Goal: Information Seeking & Learning: Find specific fact

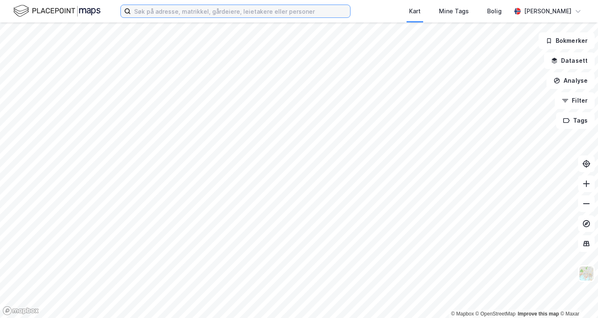
click at [246, 7] on input at bounding box center [240, 11] width 219 height 12
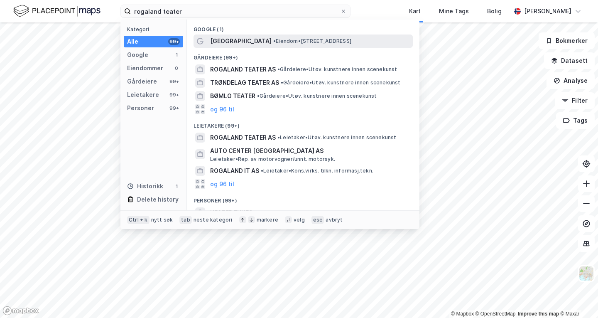
click at [256, 40] on span "[GEOGRAPHIC_DATA]" at bounding box center [241, 41] width 62 height 10
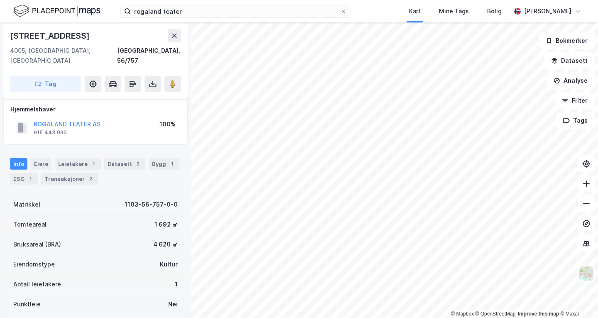
scroll to position [7, 0]
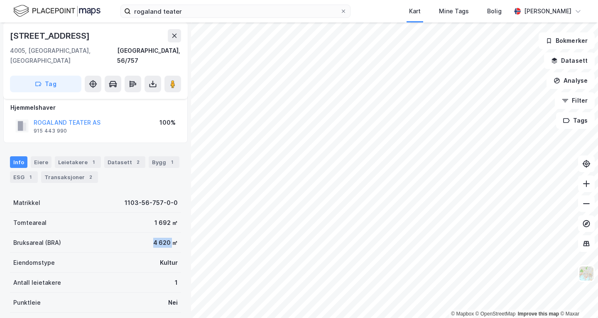
drag, startPoint x: 131, startPoint y: 231, endPoint x: 165, endPoint y: 229, distance: 34.1
click at [165, 233] on div "Bruksareal (BRA) 4 620 ㎡" at bounding box center [95, 243] width 171 height 20
copy div "4 620"
click at [143, 234] on div "Bruksareal (BRA) 4 620 ㎡" at bounding box center [95, 243] width 171 height 20
drag, startPoint x: 145, startPoint y: 232, endPoint x: 164, endPoint y: 236, distance: 20.0
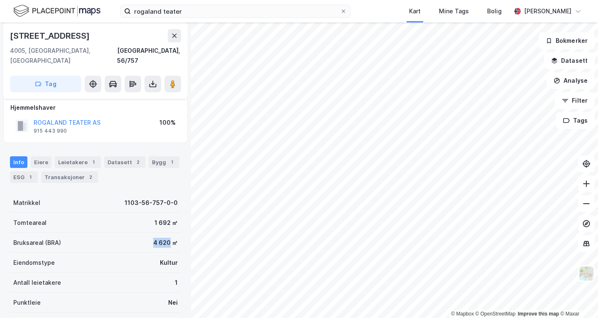
click at [164, 236] on div "Bruksareal (BRA) 4 620 ㎡" at bounding box center [95, 243] width 171 height 20
copy div "4 620"
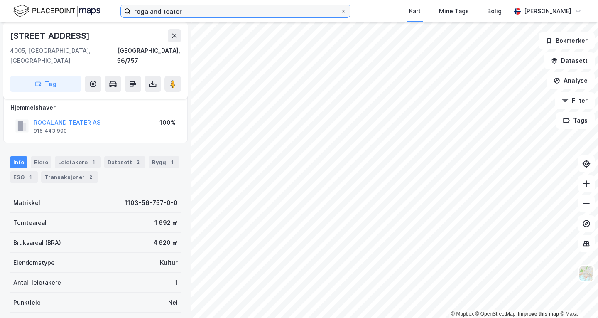
click at [181, 9] on input "rogaland teater" at bounding box center [235, 11] width 209 height 12
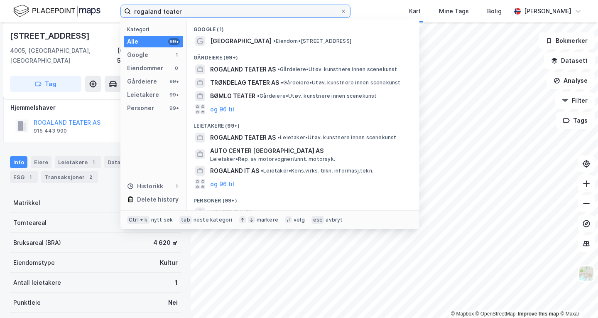
paste input "Iman [DEMOGRAPHIC_DATA] Kultursenter [GEOGRAPHIC_DATA]"
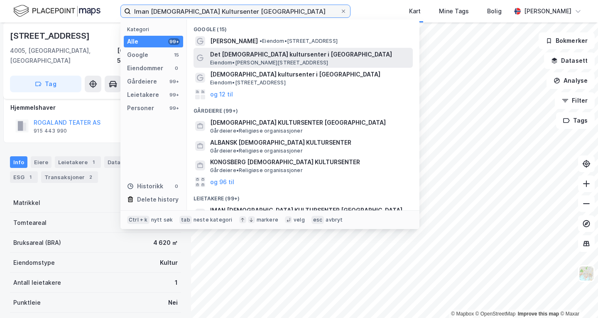
type input "Iman [DEMOGRAPHIC_DATA] Kultursenter [GEOGRAPHIC_DATA]"
click at [262, 57] on span "Det [DEMOGRAPHIC_DATA] kultursenter i [GEOGRAPHIC_DATA]" at bounding box center [309, 54] width 199 height 10
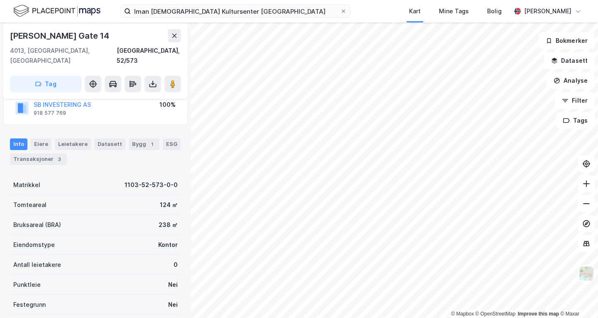
scroll to position [64, 0]
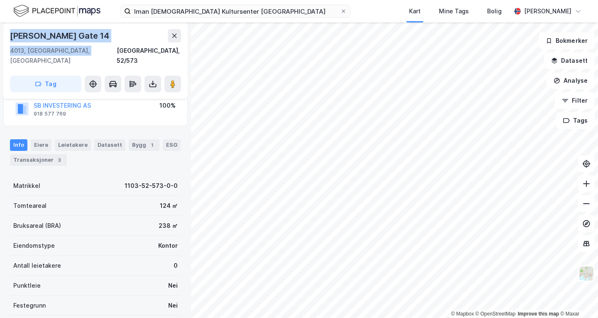
drag, startPoint x: 92, startPoint y: 49, endPoint x: 10, endPoint y: 37, distance: 82.4
click at [10, 37] on div "[PERSON_NAME][STREET_ADDRESS]" at bounding box center [95, 47] width 171 height 37
copy div "[PERSON_NAME][STREET_ADDRESS]"
